Goal: Find specific page/section: Find specific page/section

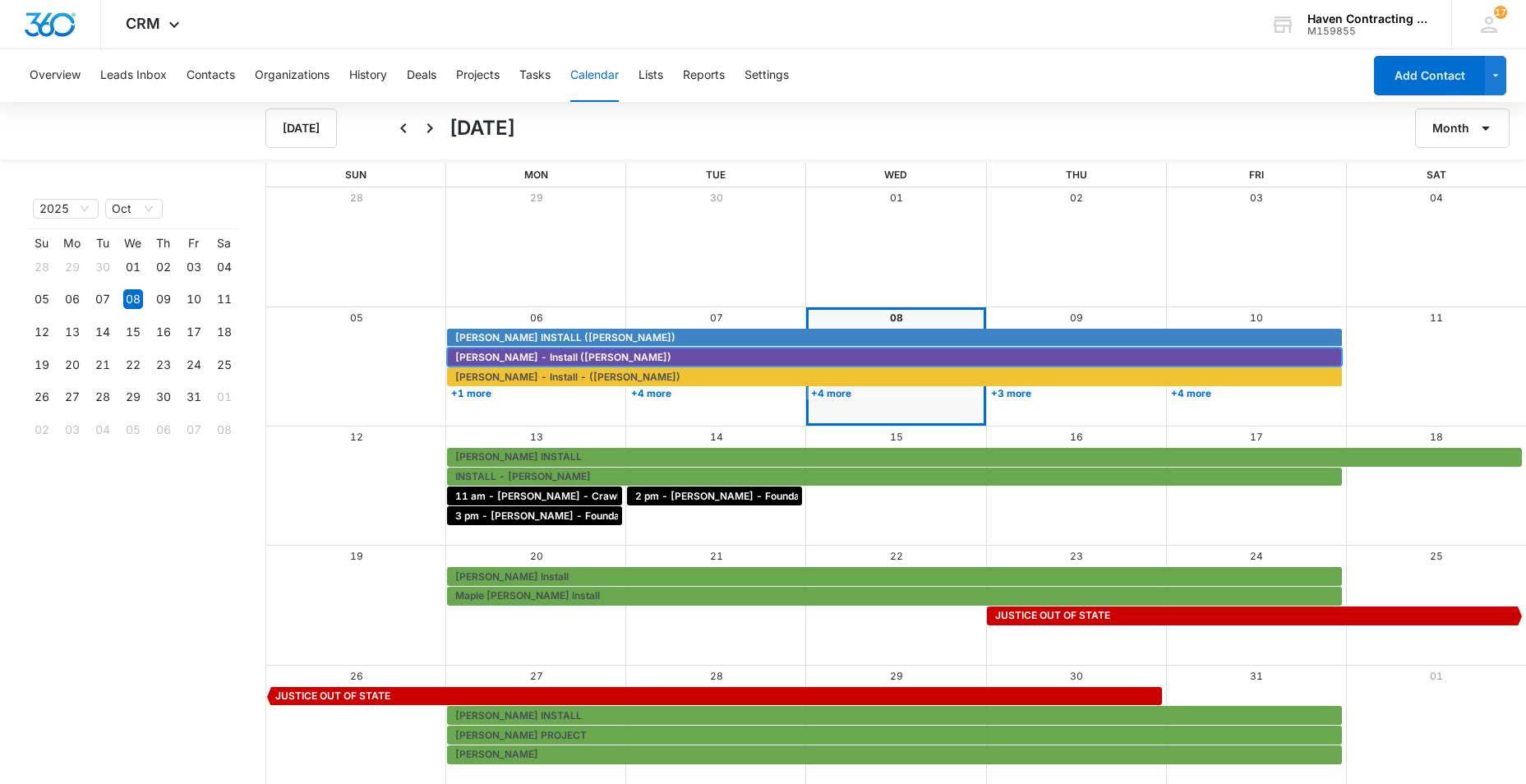
click at [486, 353] on span "[PERSON_NAME] - Install ([PERSON_NAME])" at bounding box center [563, 357] width 216 height 15
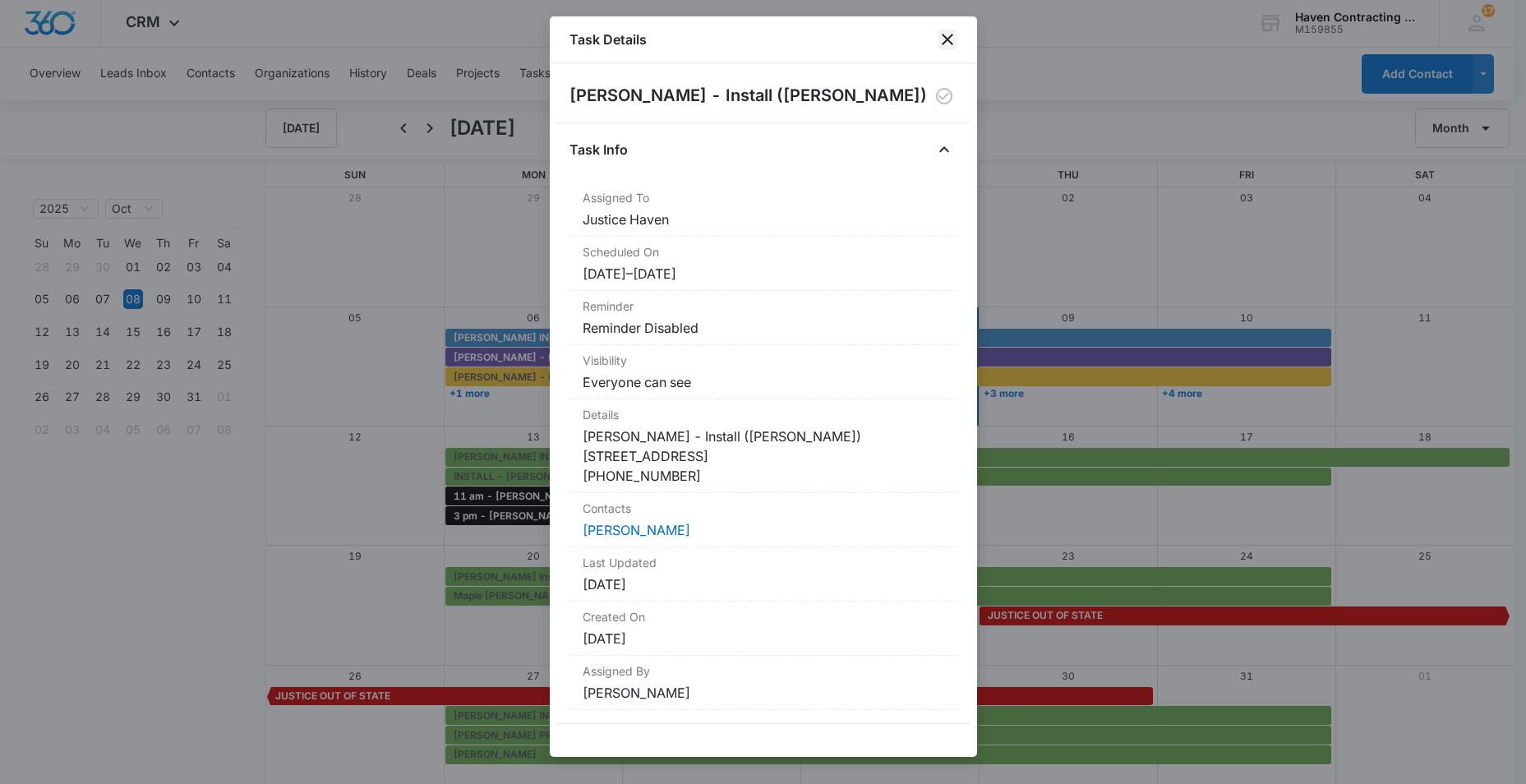
click at [948, 37] on icon "close" at bounding box center [948, 39] width 20 height 20
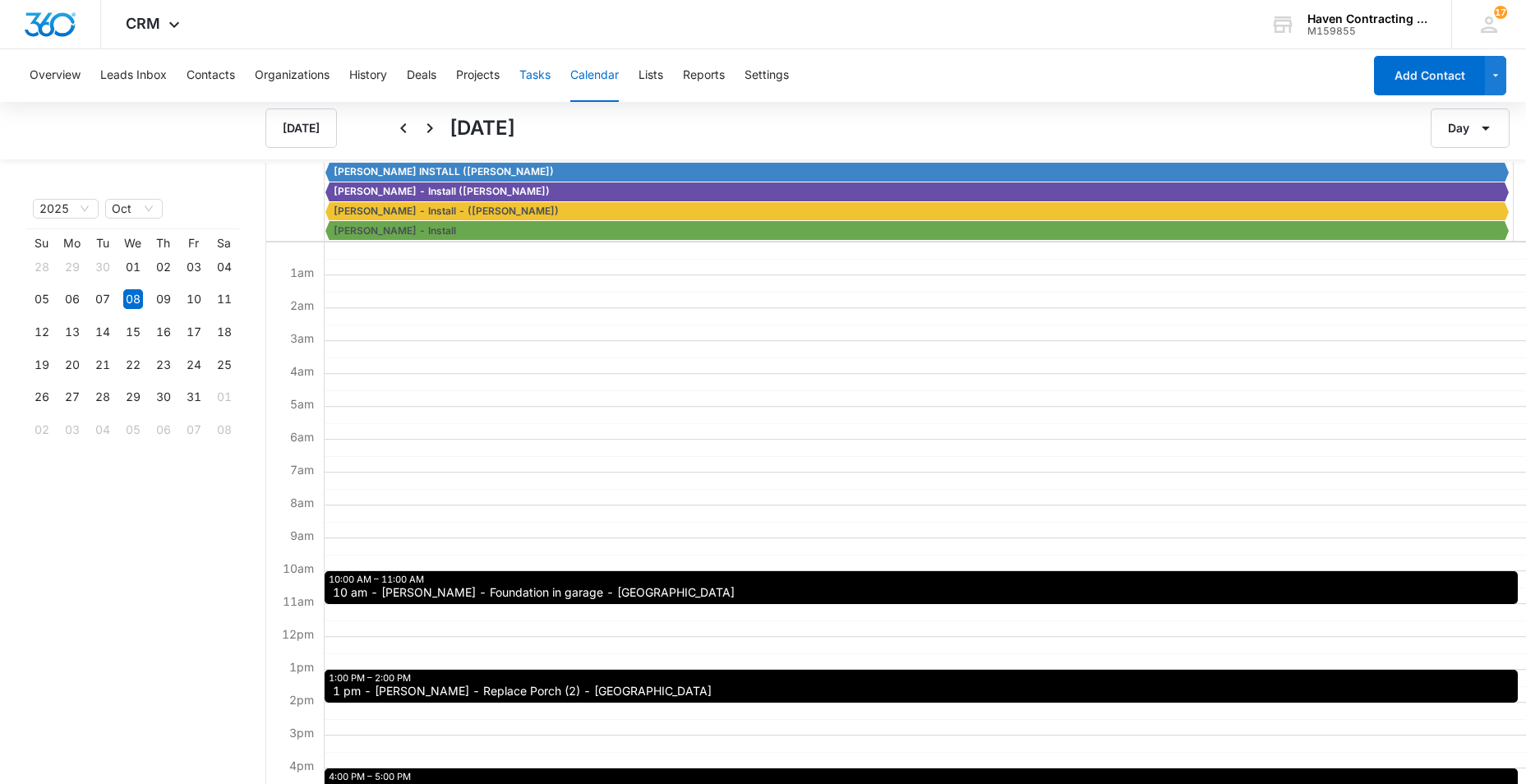
click at [540, 74] on button "Tasks" at bounding box center [535, 75] width 32 height 52
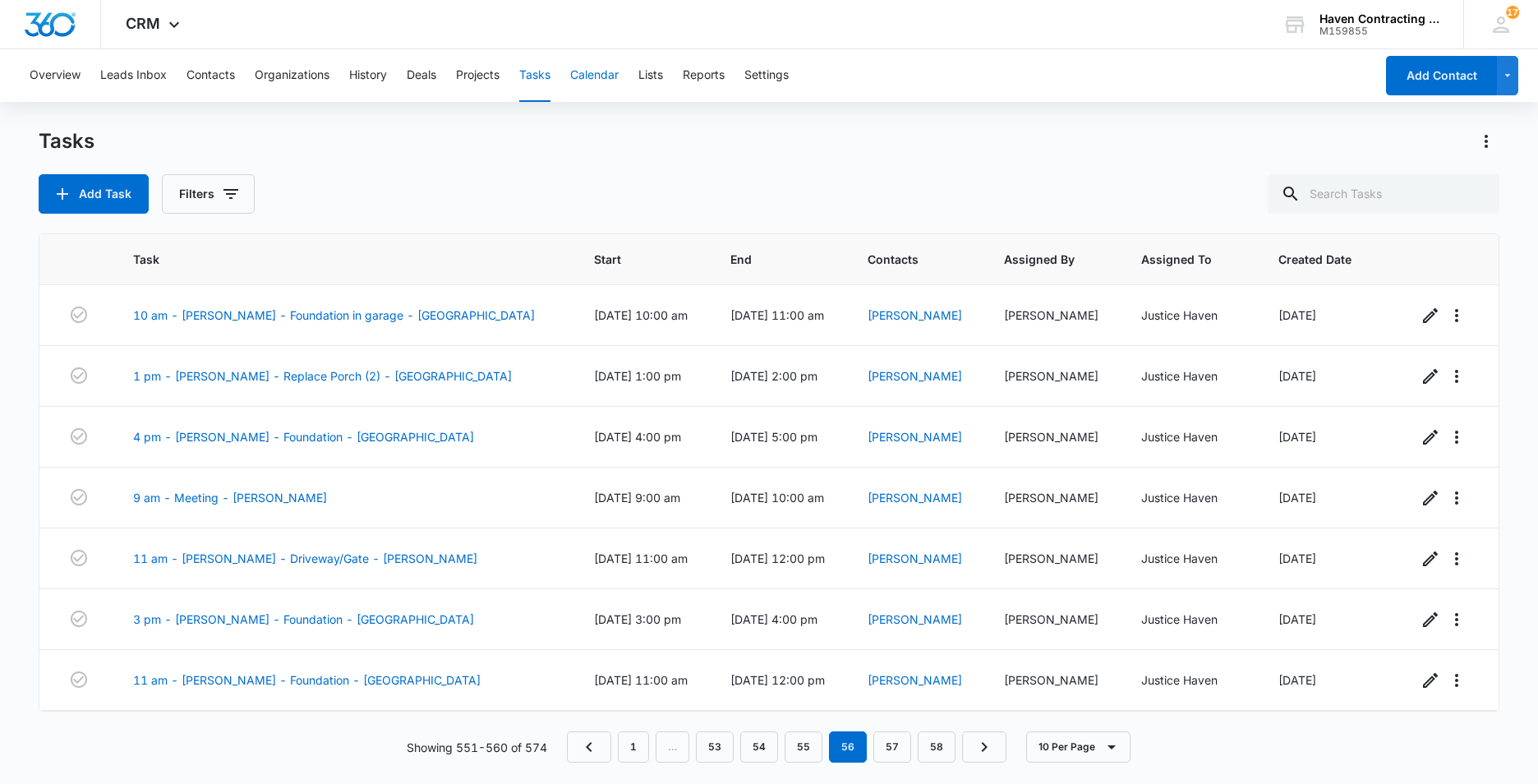
click at [598, 74] on button "Calendar" at bounding box center [594, 75] width 48 height 52
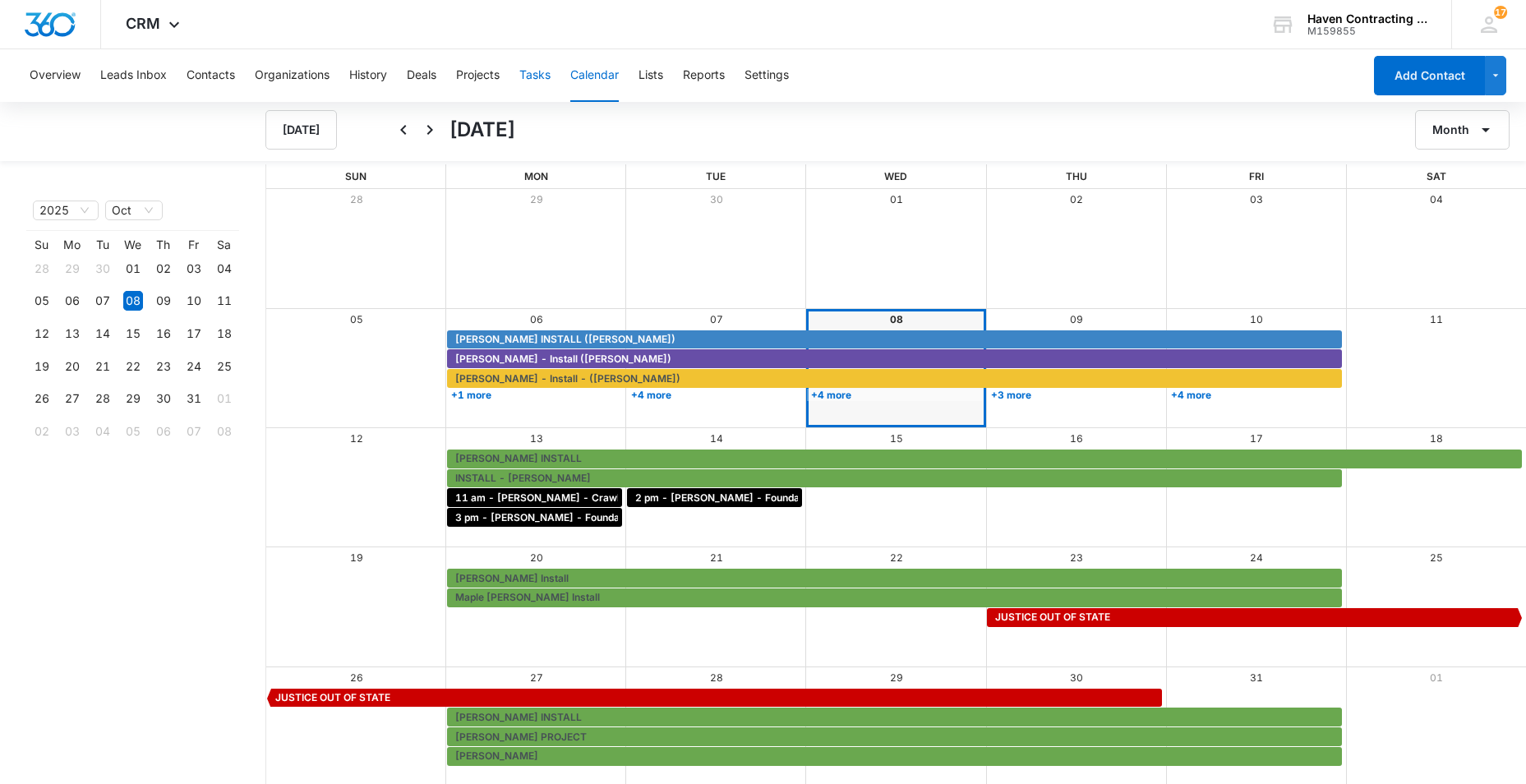
click at [538, 78] on button "Tasks" at bounding box center [535, 75] width 32 height 52
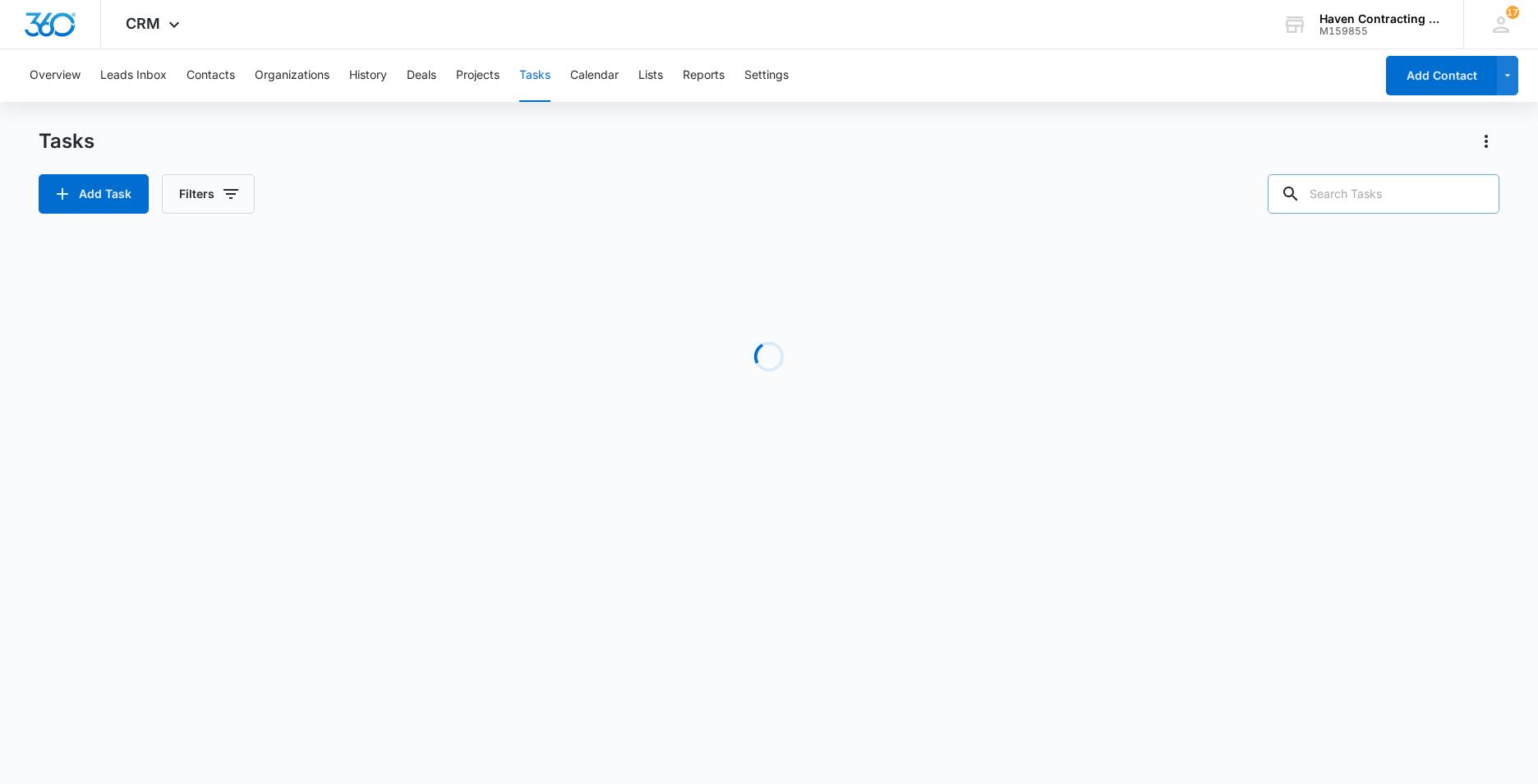
drag, startPoint x: 1340, startPoint y: 196, endPoint x: 1353, endPoint y: 196, distance: 13.0
click at [1340, 195] on input "text" at bounding box center [1383, 194] width 232 height 39
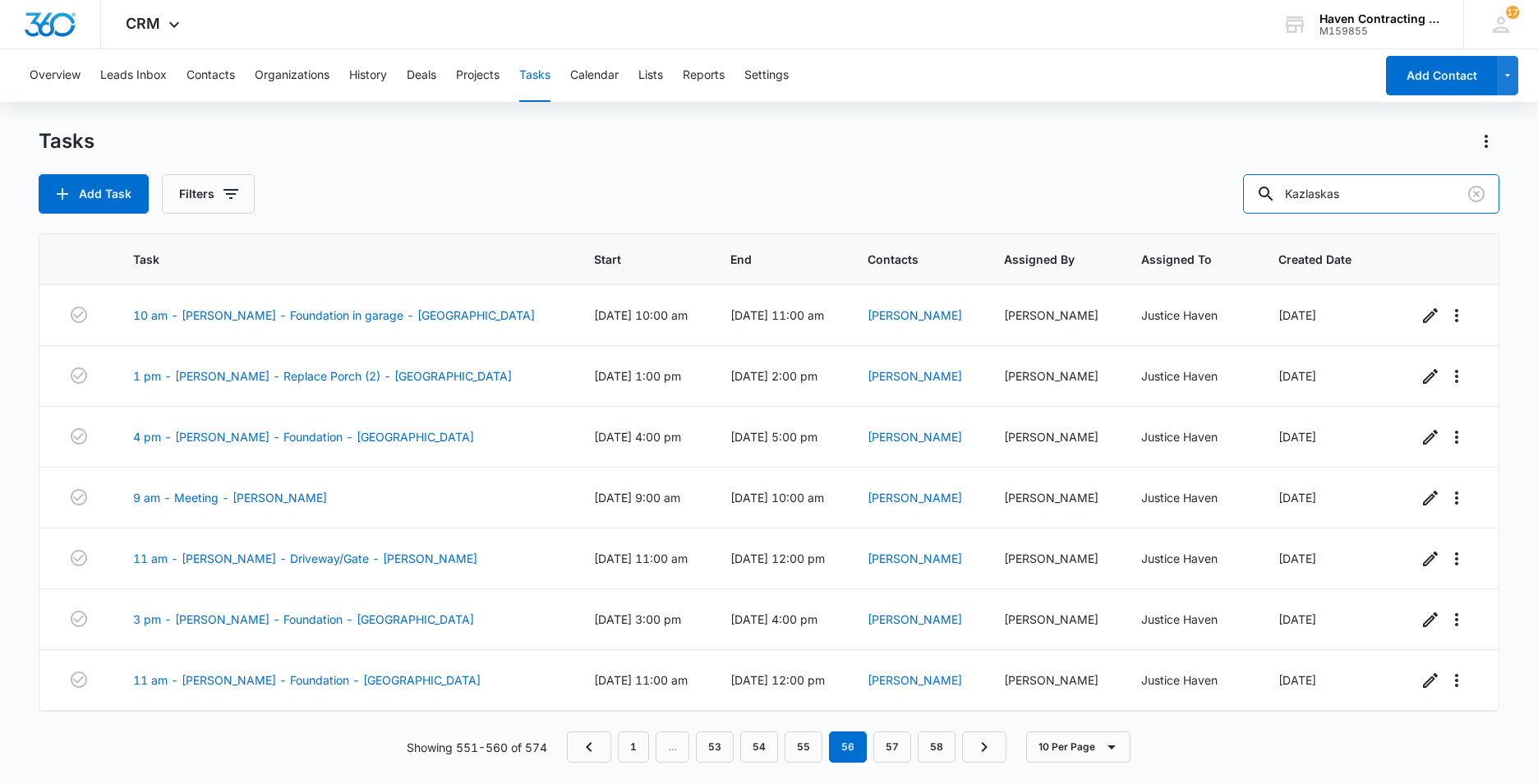
type input "Kazlaskas"
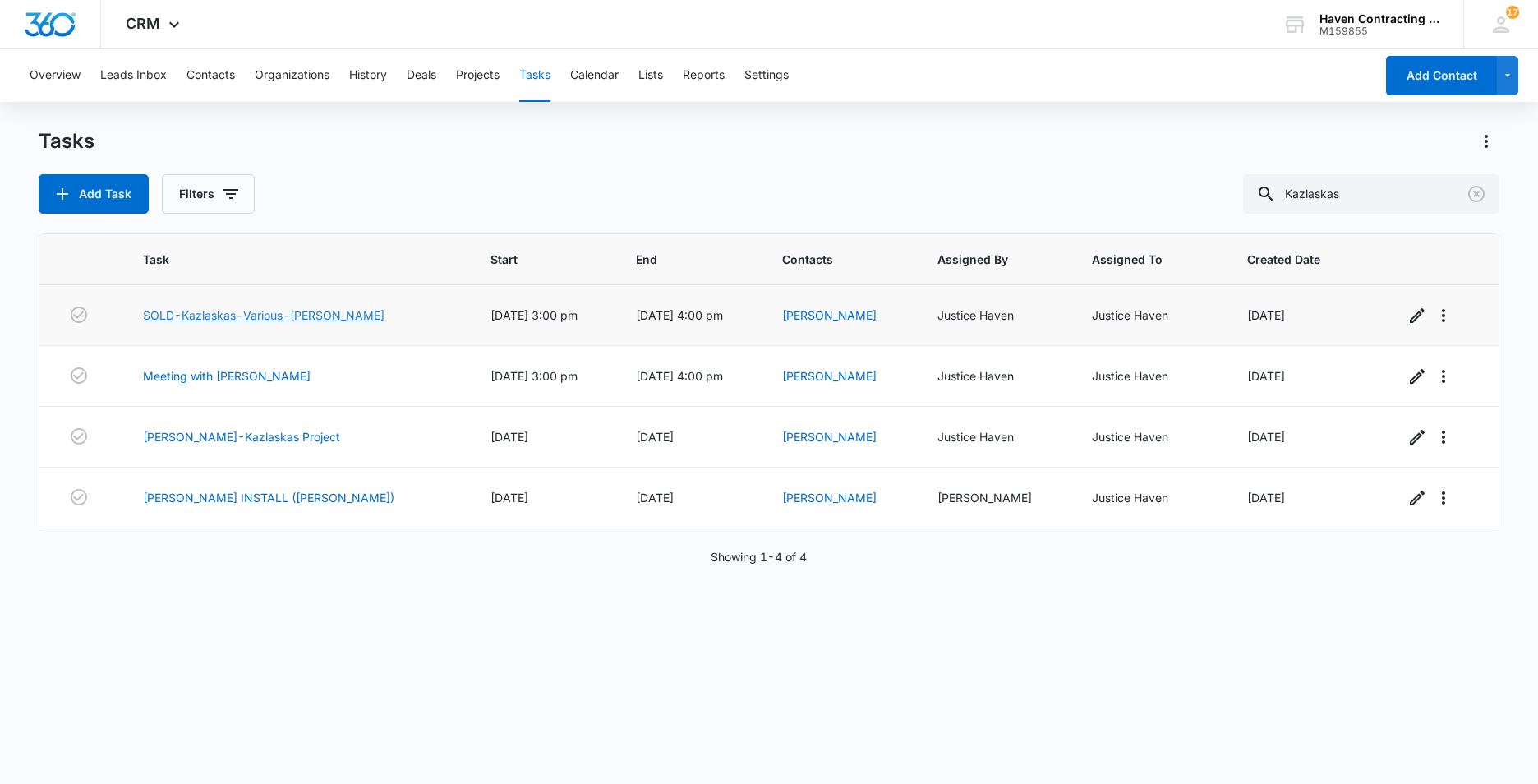
click at [277, 318] on link "SOLD-Kazlaskas-Various-[PERSON_NAME]" at bounding box center [263, 315] width 241 height 18
